Goal: Information Seeking & Learning: Learn about a topic

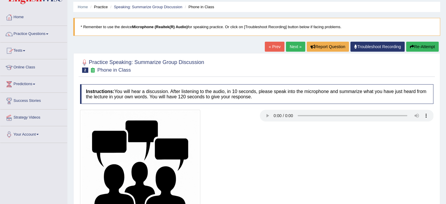
scroll to position [18, 0]
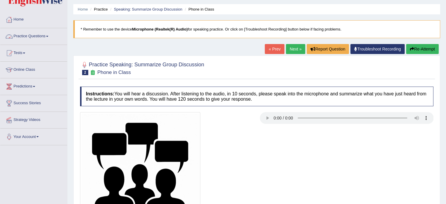
click at [22, 37] on link "Practice Questions" at bounding box center [33, 35] width 67 height 15
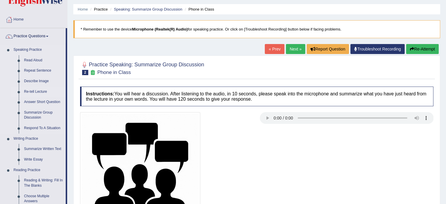
click at [34, 92] on link "Re-tell Lecture" at bounding box center [43, 92] width 44 height 11
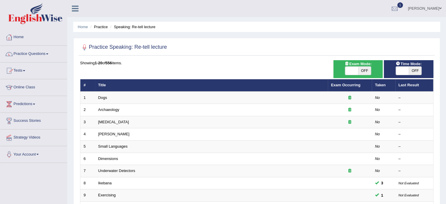
click at [23, 38] on link "Home" at bounding box center [33, 36] width 67 height 15
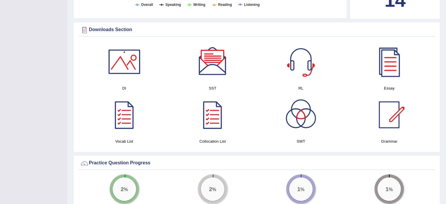
scroll to position [278, 0]
click at [307, 59] on div at bounding box center [300, 60] width 41 height 41
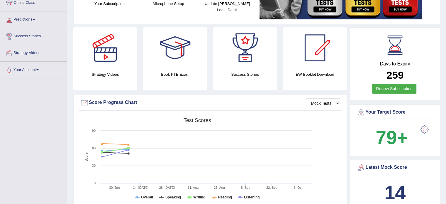
scroll to position [0, 0]
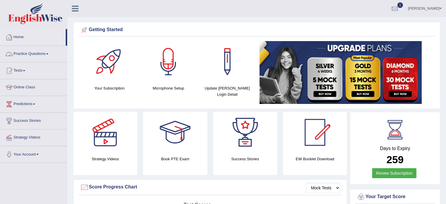
click at [21, 52] on link "Practice Questions" at bounding box center [33, 53] width 67 height 15
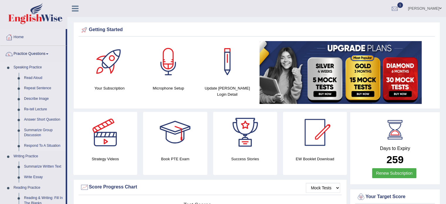
click at [35, 144] on link "Respond To A Situation" at bounding box center [43, 146] width 44 height 11
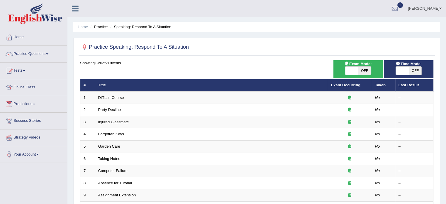
scroll to position [92, 0]
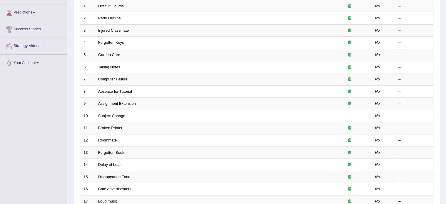
click at [125, 165] on td "Delay of Loan" at bounding box center [211, 165] width 233 height 12
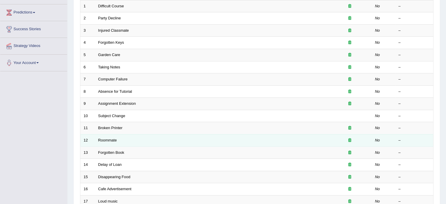
click at [143, 143] on td "Roommate" at bounding box center [211, 140] width 233 height 12
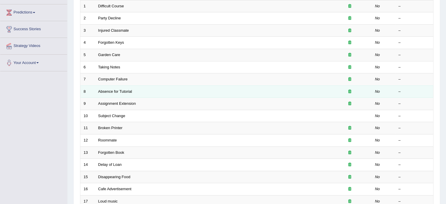
scroll to position [0, 0]
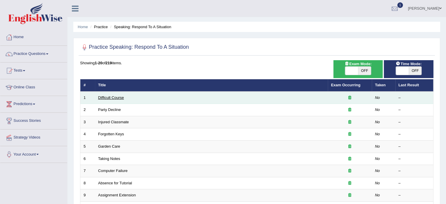
click at [110, 96] on link "Difficult Course" at bounding box center [111, 97] width 26 height 4
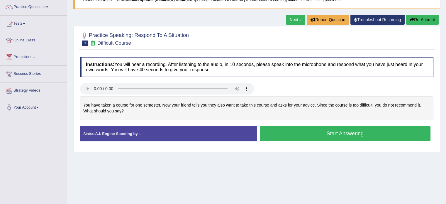
scroll to position [48, 0]
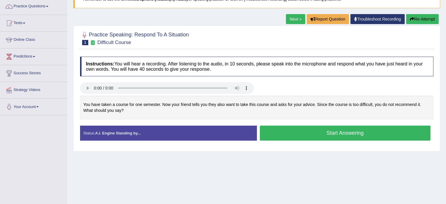
click at [317, 130] on button "Start Answering" at bounding box center [345, 133] width 171 height 15
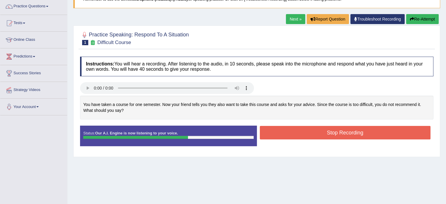
click at [317, 133] on button "Stop Recording" at bounding box center [345, 132] width 171 height 13
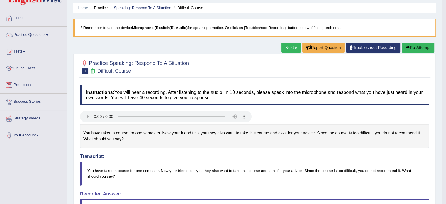
scroll to position [0, 0]
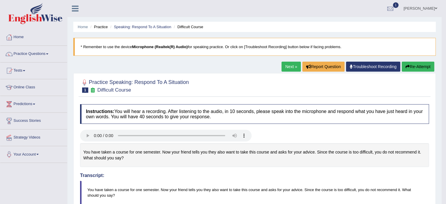
click at [289, 63] on link "Next »" at bounding box center [291, 67] width 19 height 10
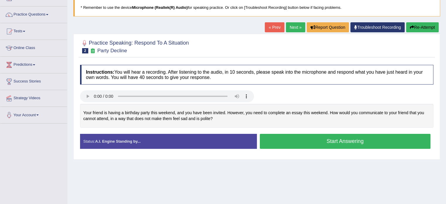
scroll to position [41, 0]
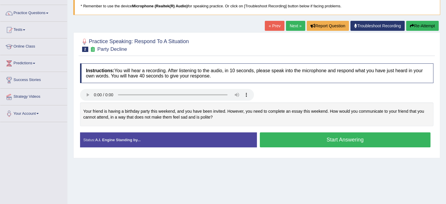
click at [299, 144] on button "Start Answering" at bounding box center [345, 139] width 171 height 15
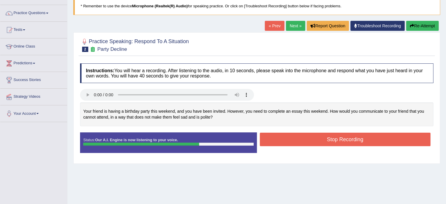
click at [299, 144] on button "Stop Recording" at bounding box center [345, 139] width 171 height 13
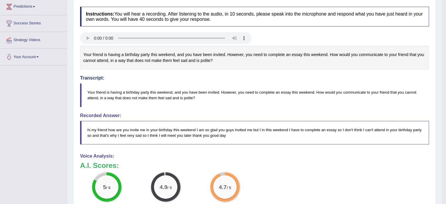
scroll to position [0, 0]
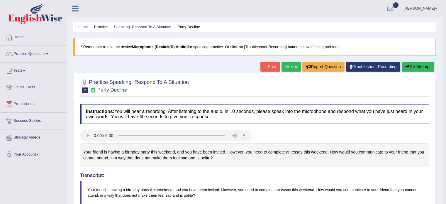
click at [291, 70] on link "Next »" at bounding box center [291, 67] width 19 height 10
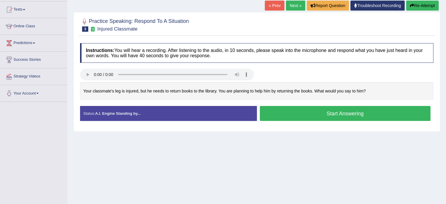
scroll to position [62, 0]
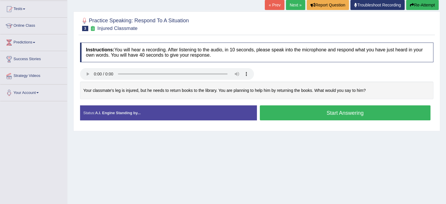
click at [308, 109] on button "Start Answering" at bounding box center [345, 112] width 171 height 15
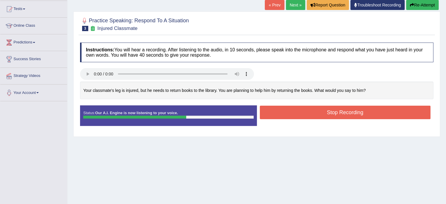
click at [308, 109] on button "Stop Recording" at bounding box center [345, 112] width 171 height 13
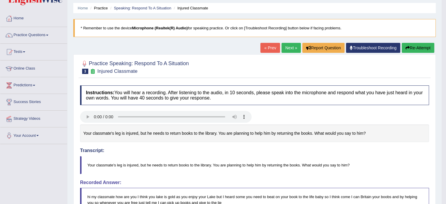
scroll to position [0, 0]
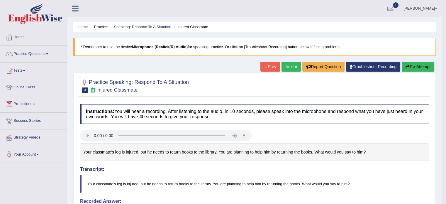
click at [290, 65] on link "Next »" at bounding box center [291, 67] width 19 height 10
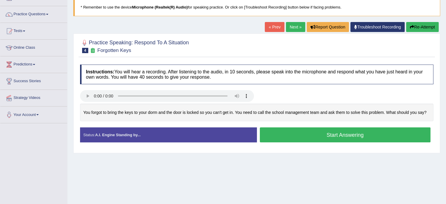
scroll to position [40, 0]
click at [280, 133] on button "Start Answering" at bounding box center [345, 134] width 171 height 15
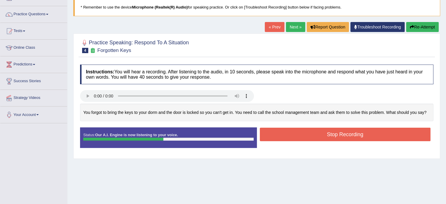
click at [276, 137] on button "Stop Recording" at bounding box center [345, 134] width 171 height 13
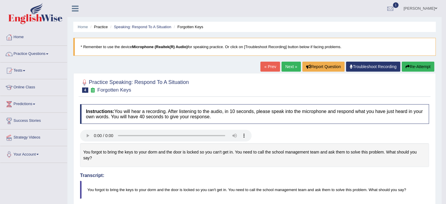
scroll to position [0, 0]
click at [293, 67] on link "Next »" at bounding box center [291, 67] width 19 height 10
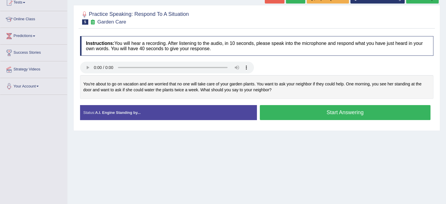
click at [288, 109] on button "Start Answering" at bounding box center [345, 112] width 171 height 15
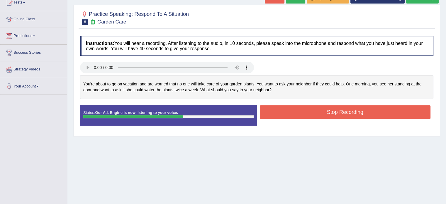
click at [278, 115] on button "Stop Recording" at bounding box center [345, 111] width 171 height 13
